Goal: Go to known website: Access a specific website the user already knows

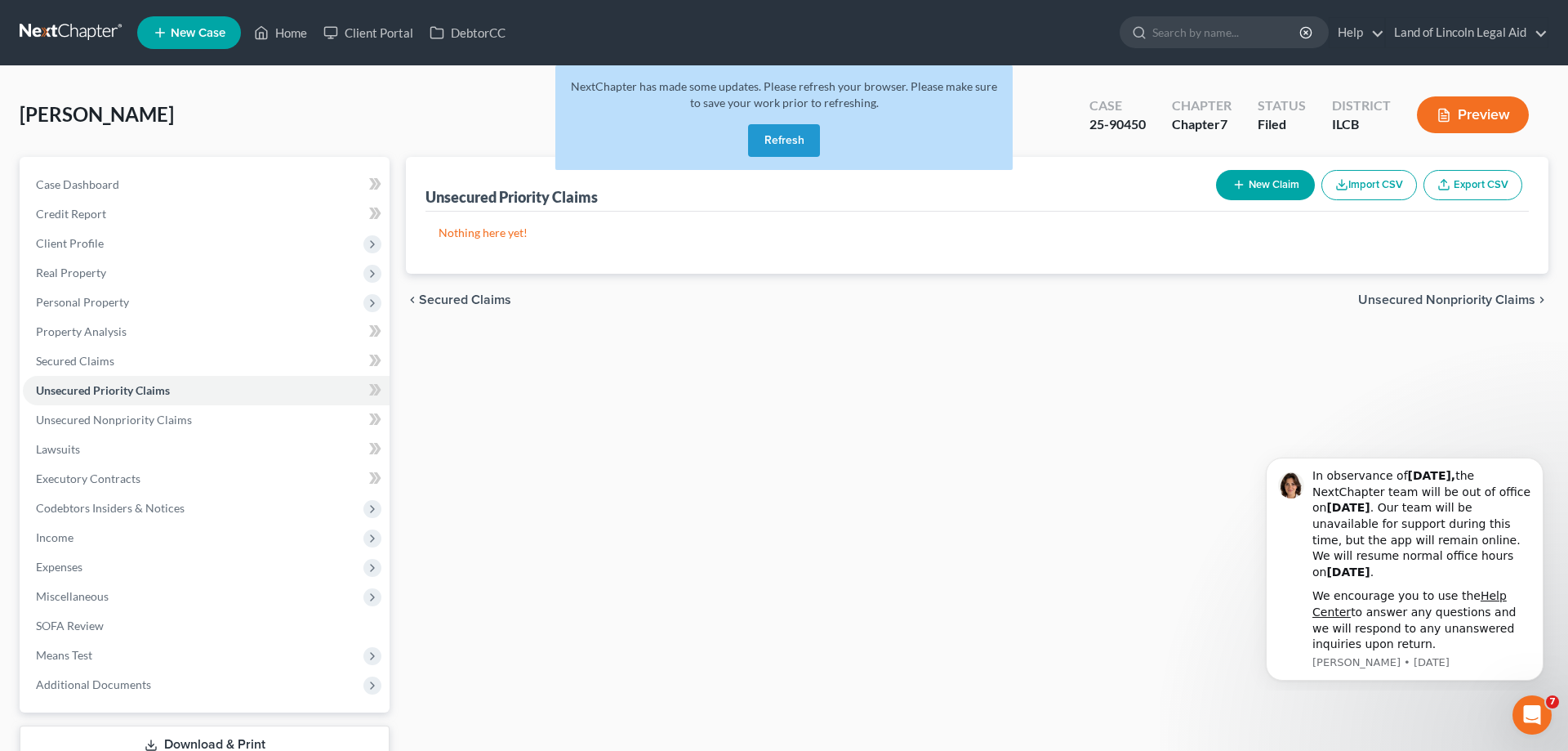
click at [81, 33] on link at bounding box center [72, 32] width 105 height 29
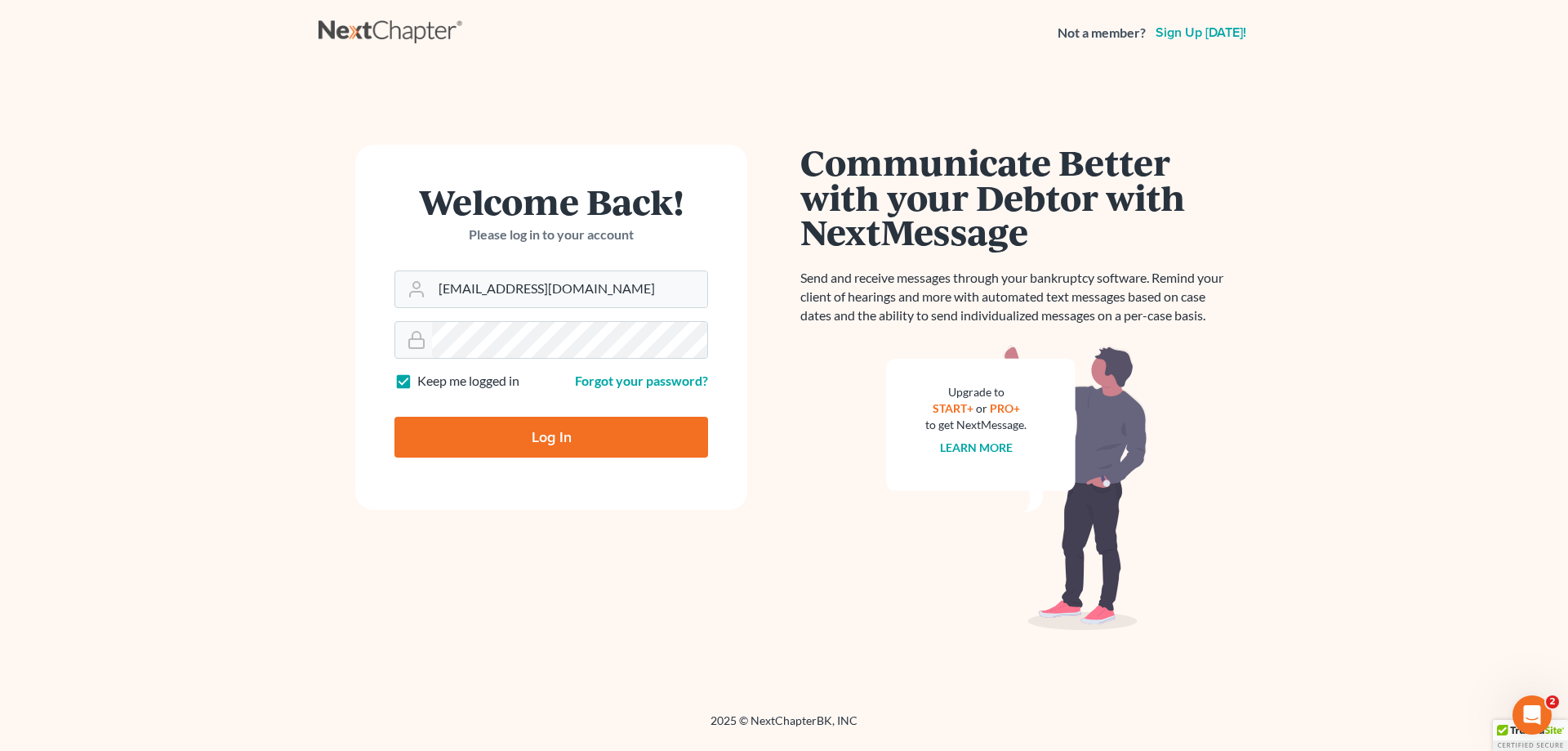
click at [575, 438] on input "Log In" at bounding box center [551, 437] width 314 height 41
type input "Thinking..."
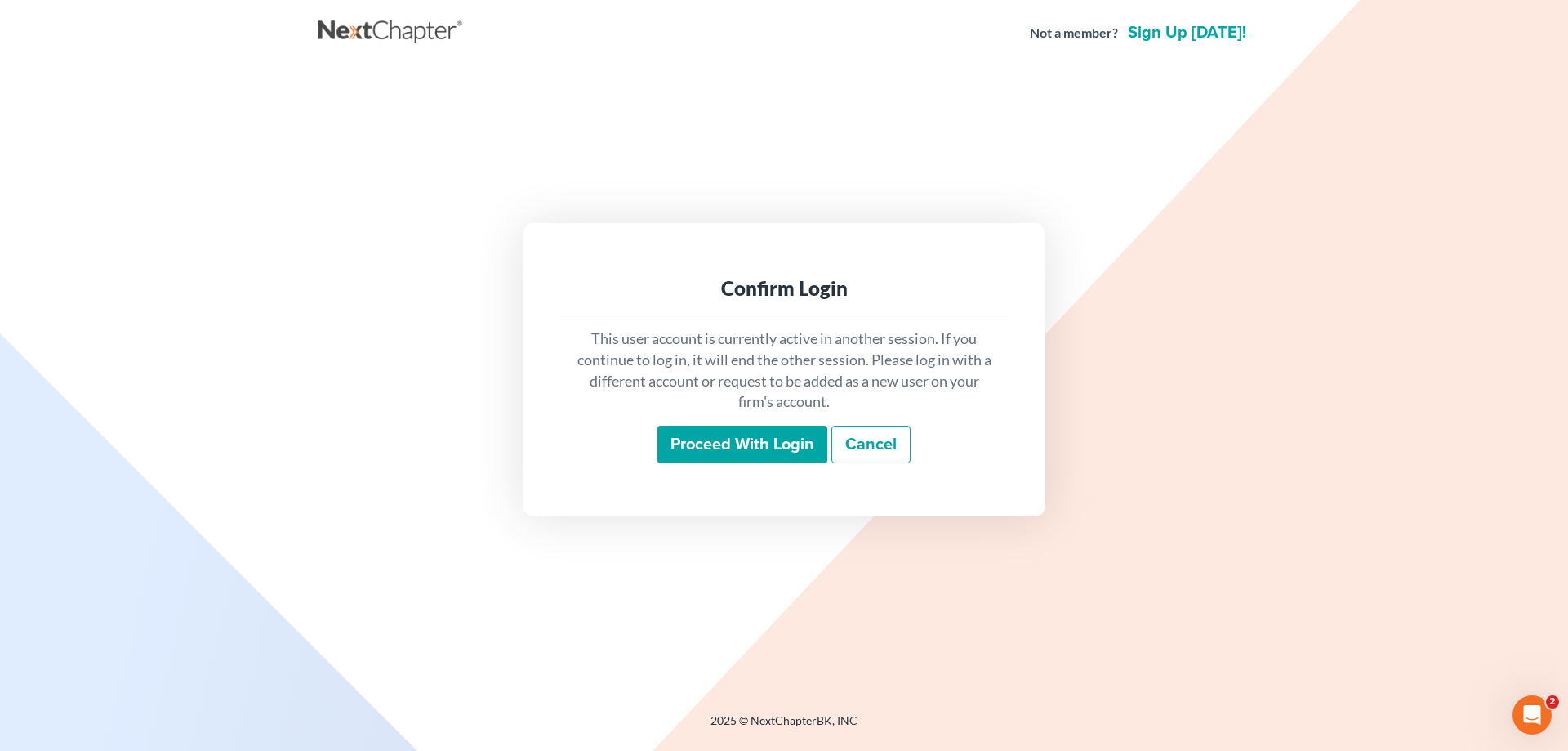
click at [720, 443] on input "Proceed with login" at bounding box center [742, 445] width 169 height 38
